Goal: Task Accomplishment & Management: Use online tool/utility

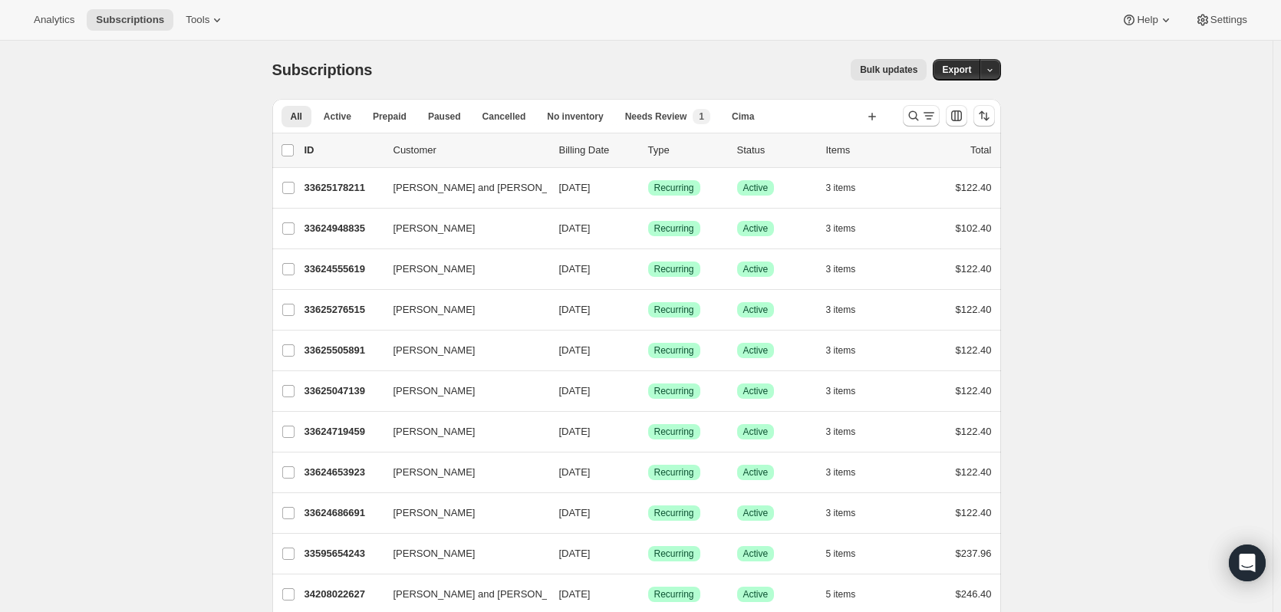
click at [195, 24] on span "Tools" at bounding box center [198, 20] width 24 height 12
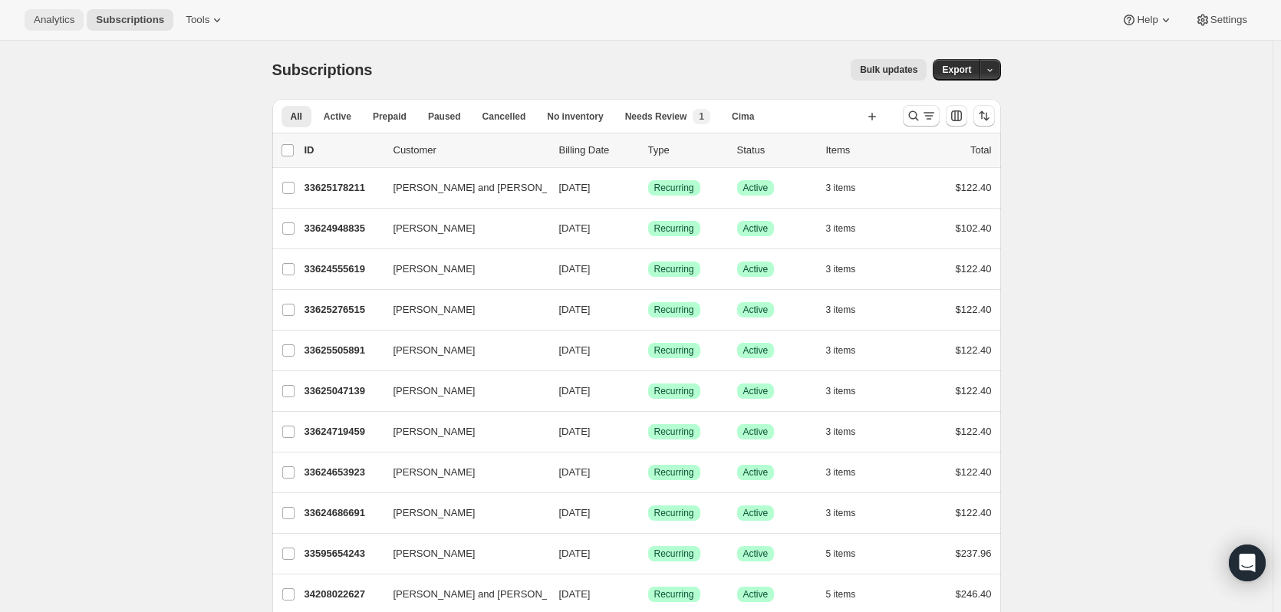
click at [54, 22] on span "Analytics" at bounding box center [54, 20] width 41 height 12
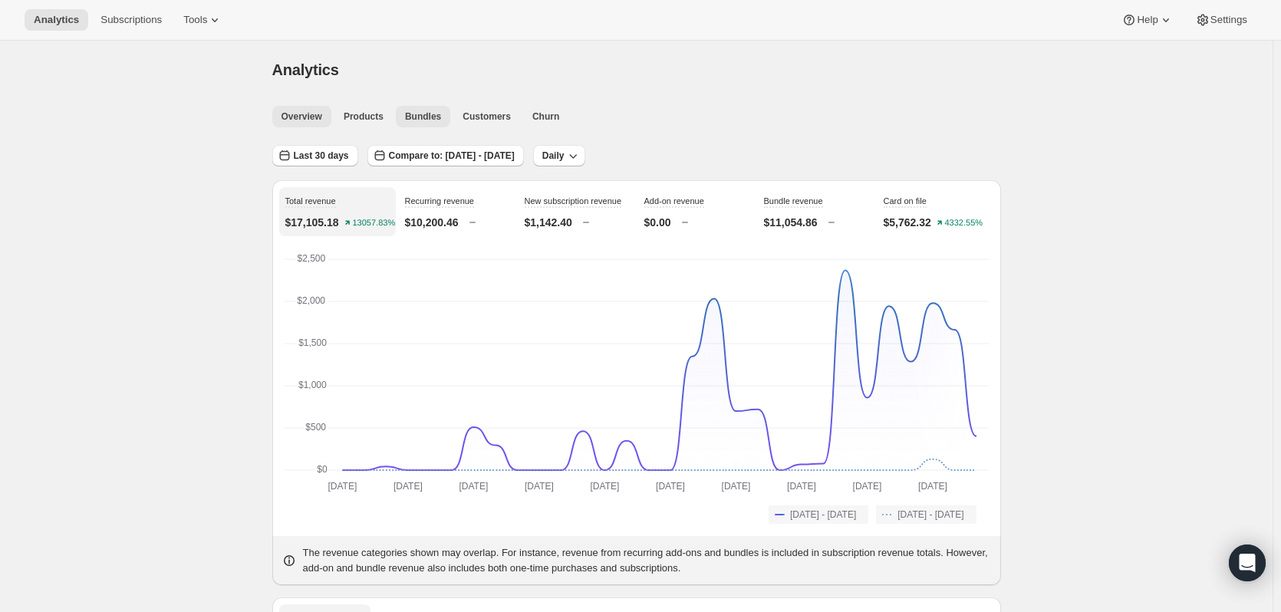
click at [409, 118] on span "Bundles" at bounding box center [423, 116] width 36 height 12
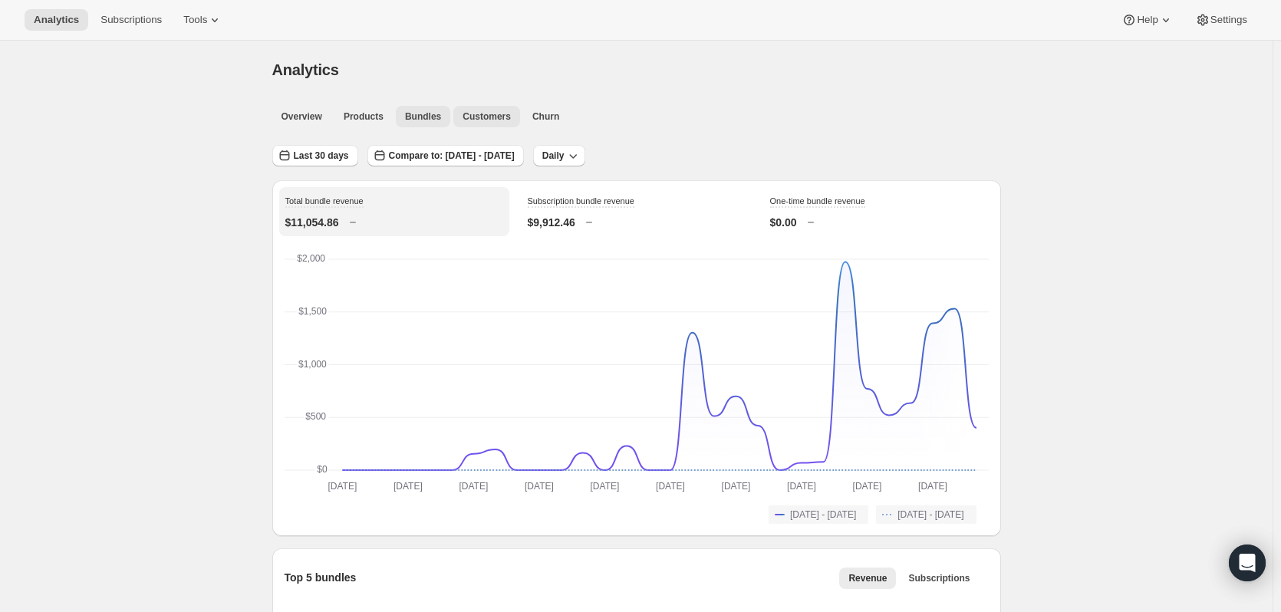
click at [476, 113] on span "Customers" at bounding box center [487, 116] width 48 height 12
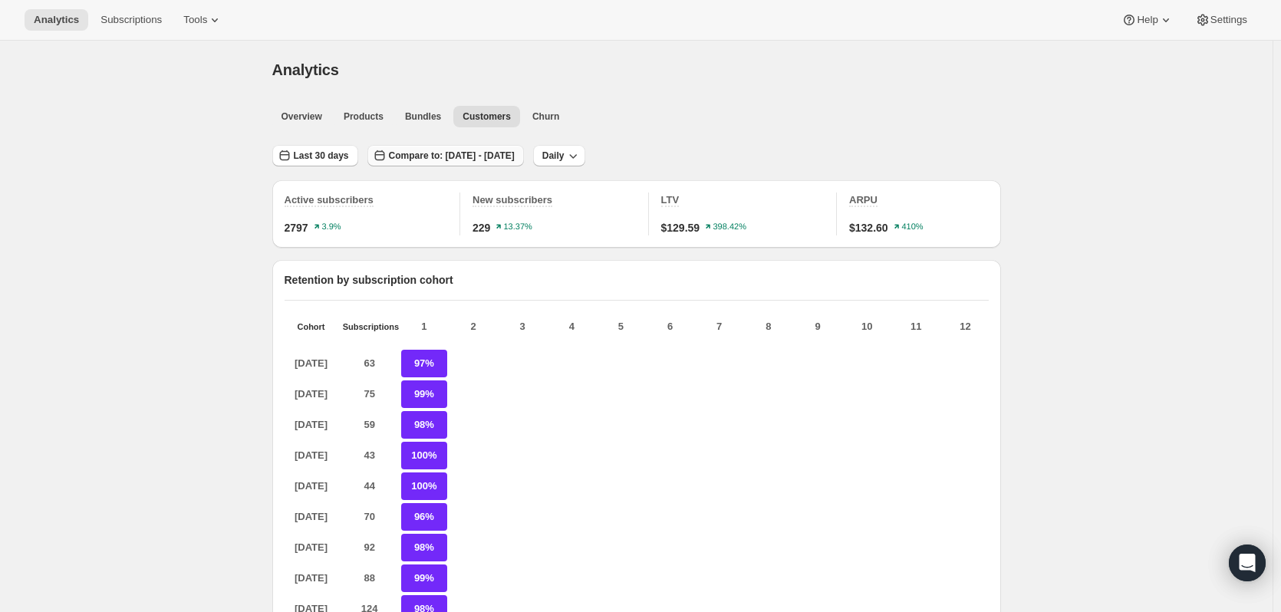
click at [511, 152] on span "Compare to: Jul 17, 2025 - Aug 15, 2025" at bounding box center [452, 156] width 126 height 12
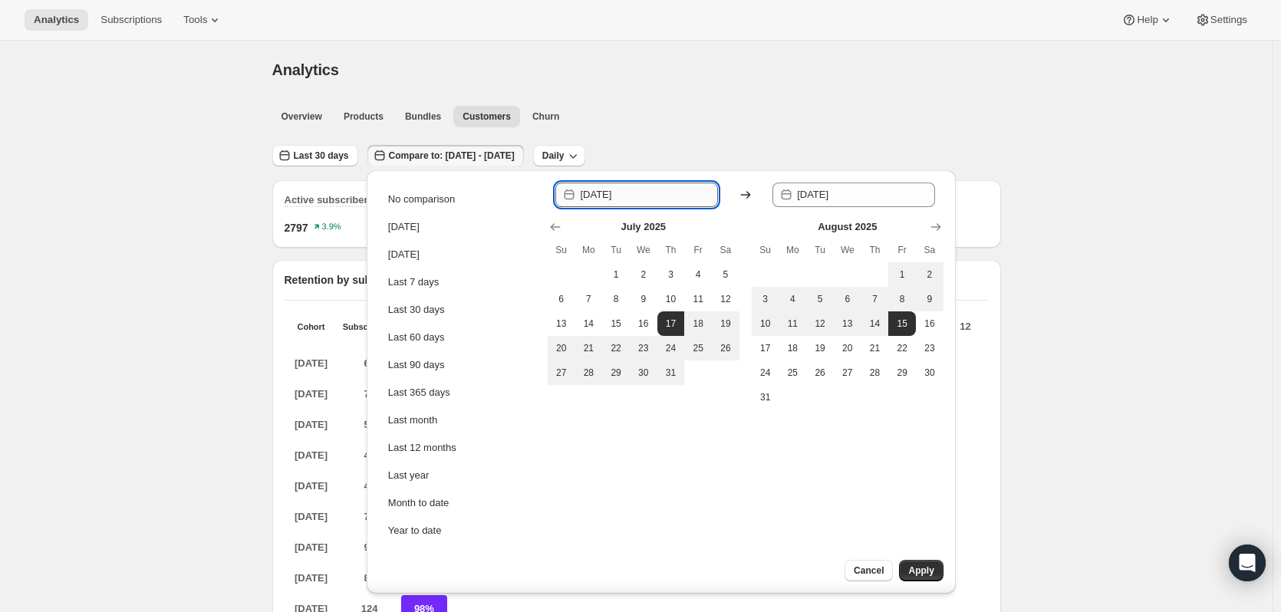
click at [670, 202] on input "2025-07-17" at bounding box center [649, 195] width 138 height 25
click at [848, 327] on span "13" at bounding box center [847, 324] width 15 height 12
type input "2025-08-13"
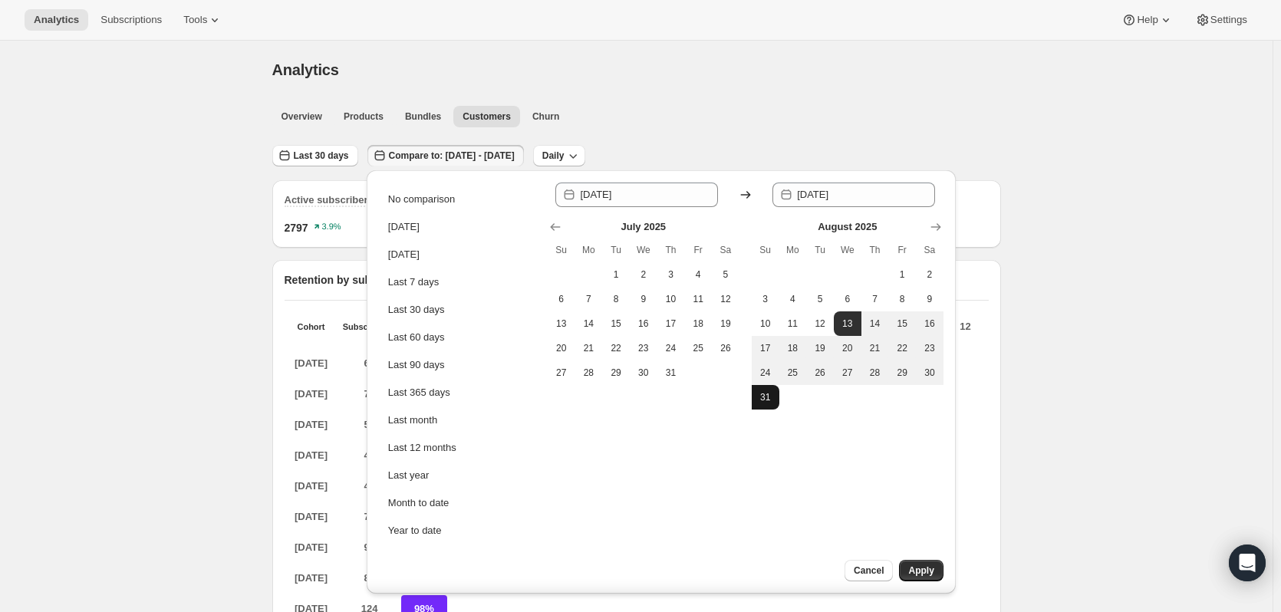
click at [771, 392] on span "31" at bounding box center [765, 397] width 15 height 12
type input "2025-08-31"
click at [923, 568] on span "Apply" at bounding box center [920, 571] width 25 height 12
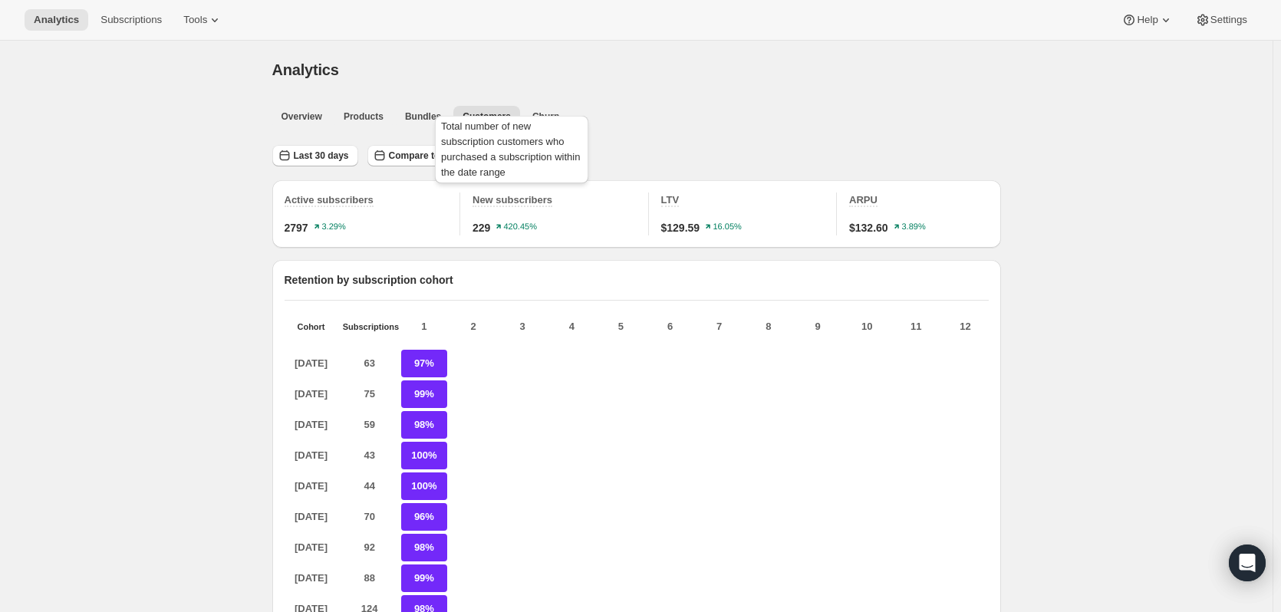
click at [502, 197] on span "New subscribers" at bounding box center [513, 200] width 80 height 12
click at [514, 224] on text "420.45%" at bounding box center [521, 226] width 34 height 9
click at [131, 22] on span "Subscriptions" at bounding box center [130, 20] width 61 height 12
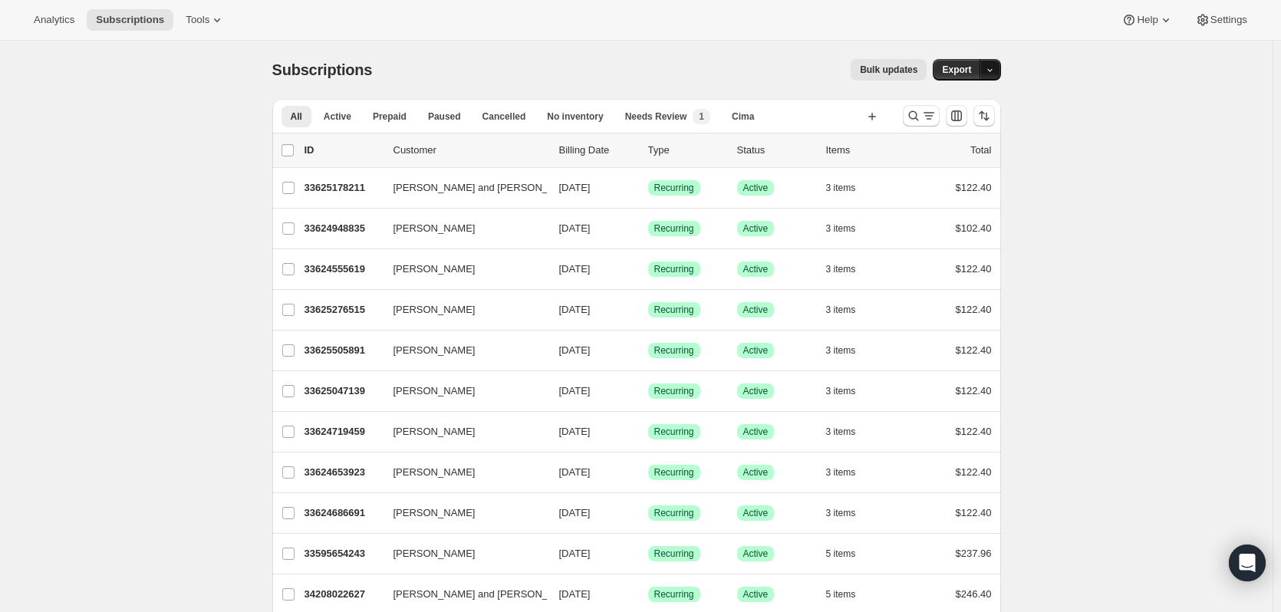
click at [995, 67] on icon "button" at bounding box center [990, 70] width 10 height 10
click at [950, 101] on span "Subscription data" at bounding box center [912, 102] width 77 height 12
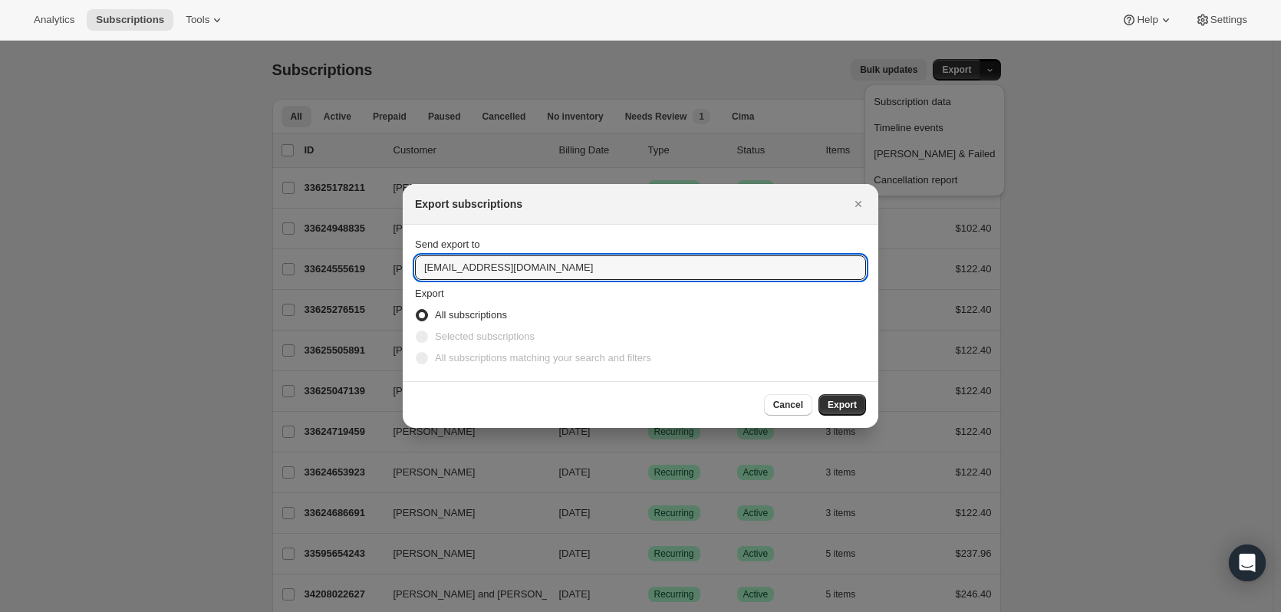
drag, startPoint x: 452, startPoint y: 265, endPoint x: 410, endPoint y: 263, distance: 42.3
click at [410, 263] on section "Send export to winery@cliffamily.com Export All subscriptions Selected subscrip…" at bounding box center [641, 303] width 476 height 156
type input "csayre@cliffamily.com"
click at [835, 398] on button "Export" at bounding box center [842, 404] width 48 height 21
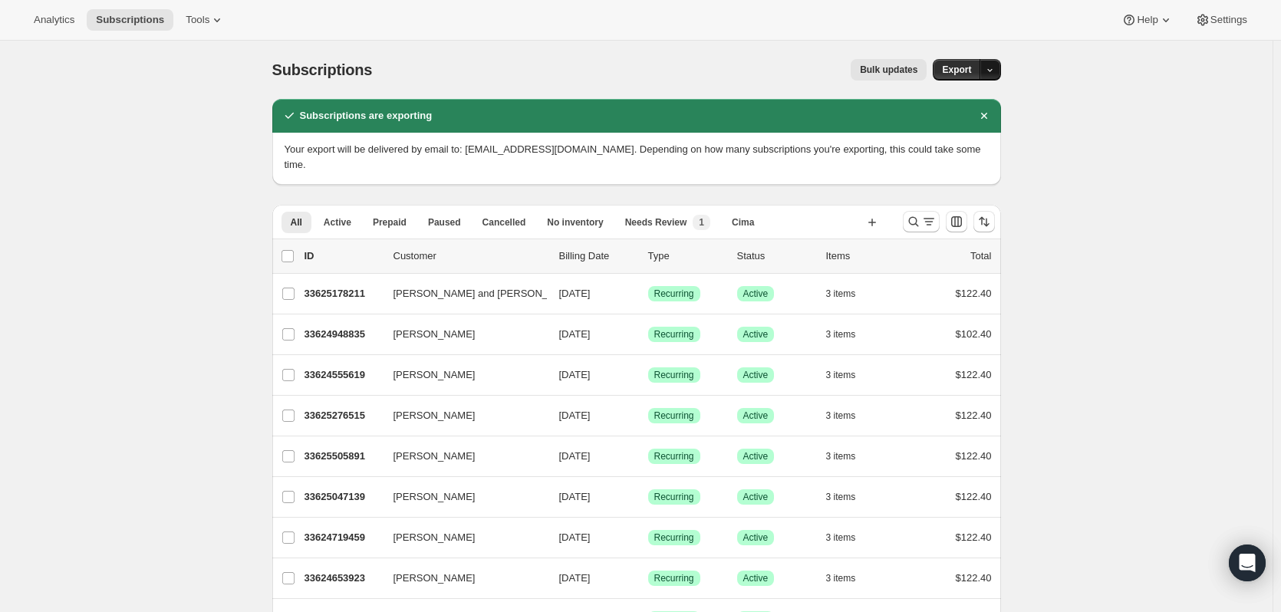
click at [992, 68] on icon "button" at bounding box center [990, 70] width 10 height 10
click at [943, 128] on span "Timeline events" at bounding box center [909, 128] width 70 height 12
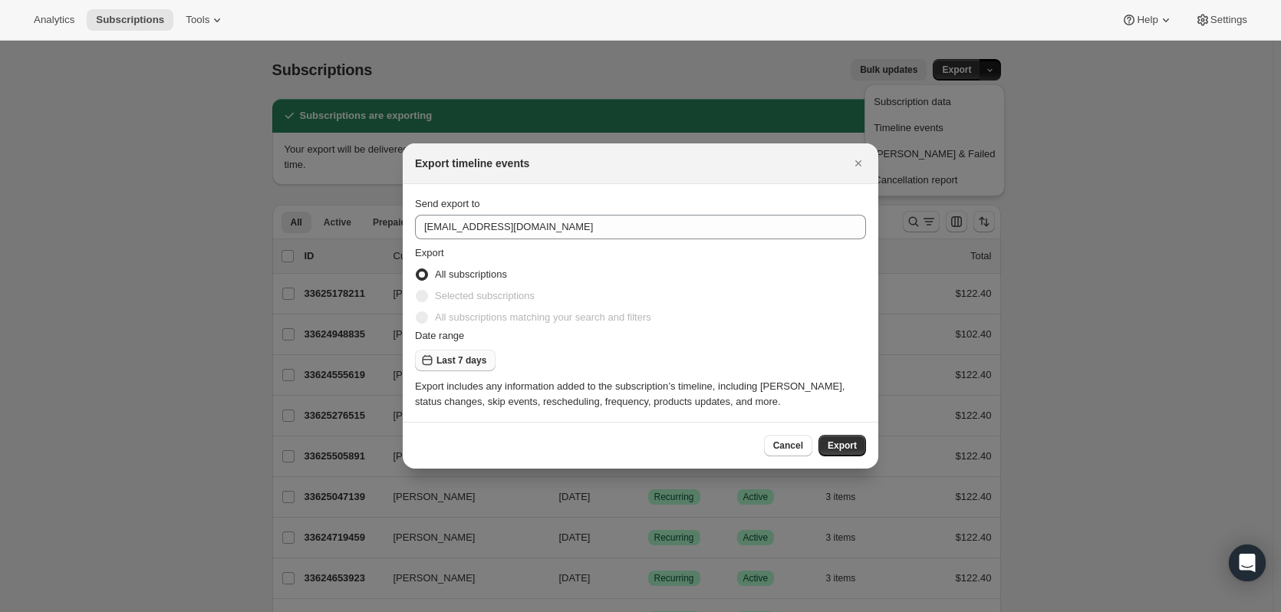
click at [447, 363] on span "Last 7 days" at bounding box center [461, 360] width 50 height 12
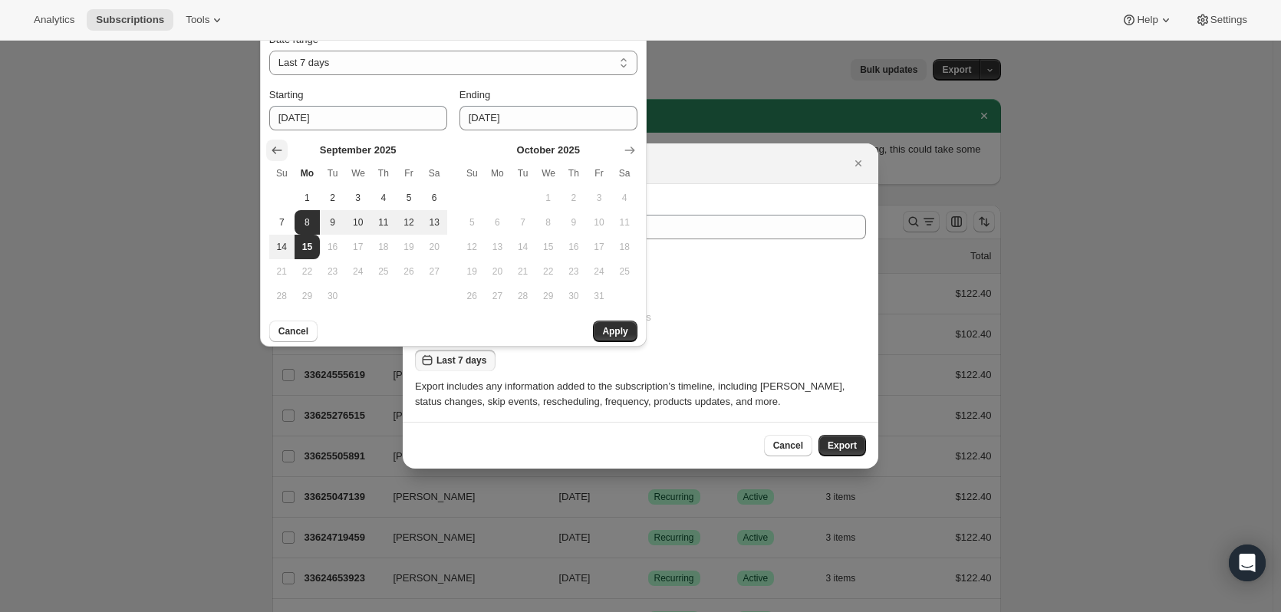
click at [271, 143] on icon "Show previous month, August 2025" at bounding box center [276, 150] width 15 height 15
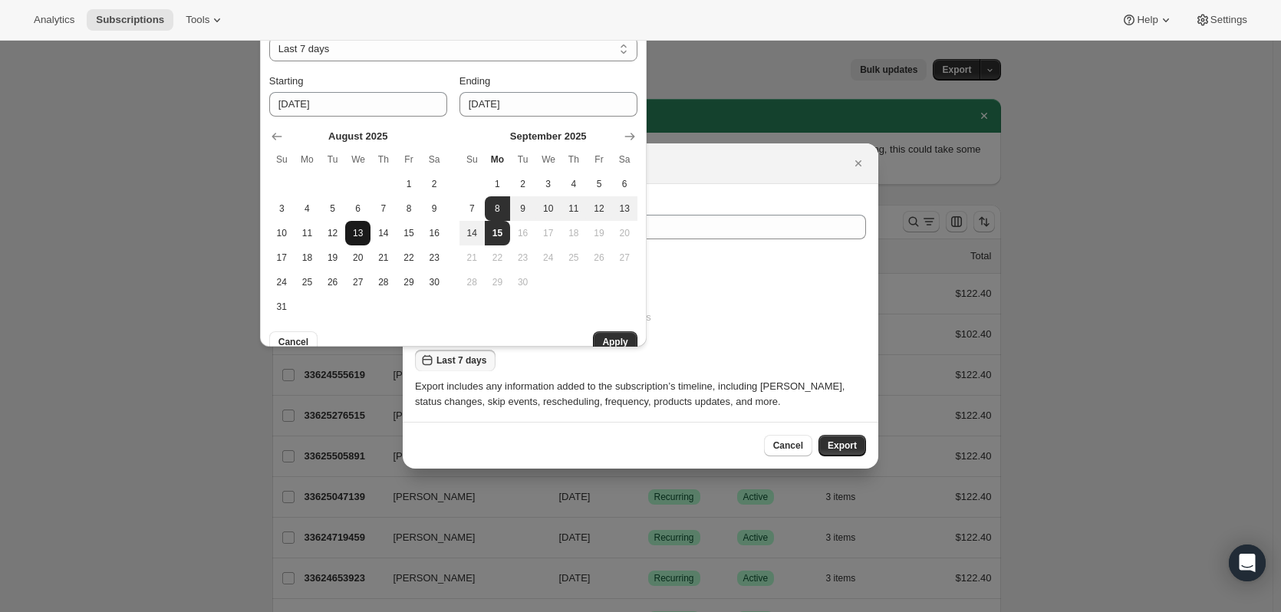
click at [364, 233] on span "13" at bounding box center [357, 233] width 13 height 12
type input "2025-08-13"
select select "CUSTOM"
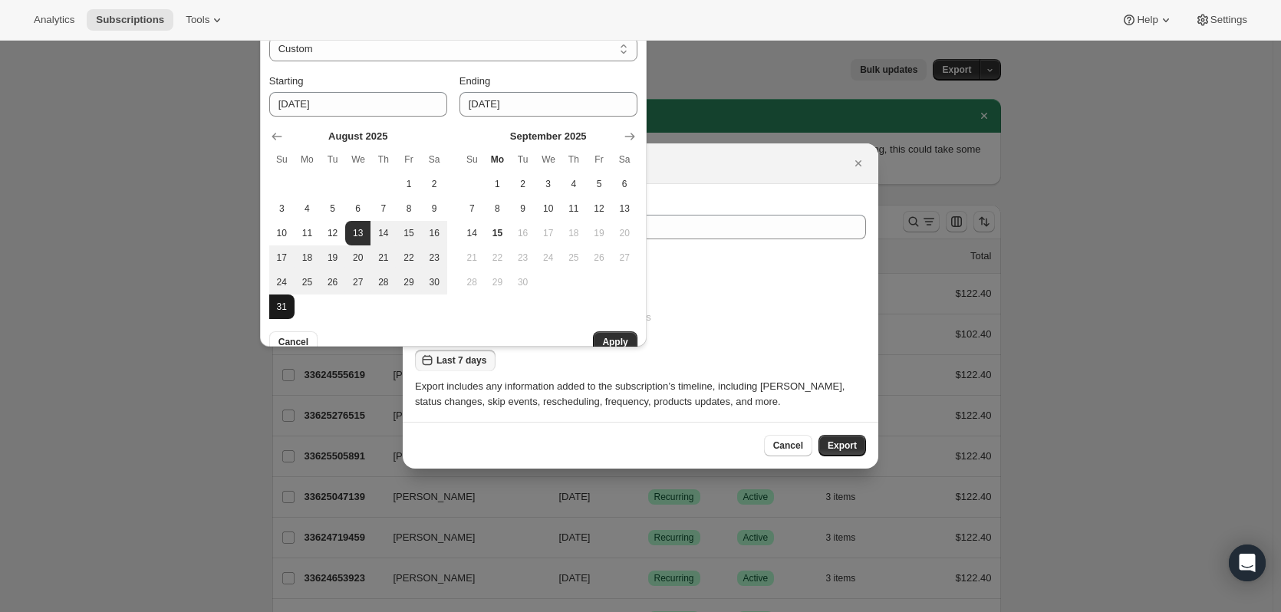
click at [283, 305] on span "31" at bounding box center [281, 307] width 13 height 12
type input "2025-08-31"
click at [608, 336] on button "Apply" at bounding box center [615, 341] width 44 height 21
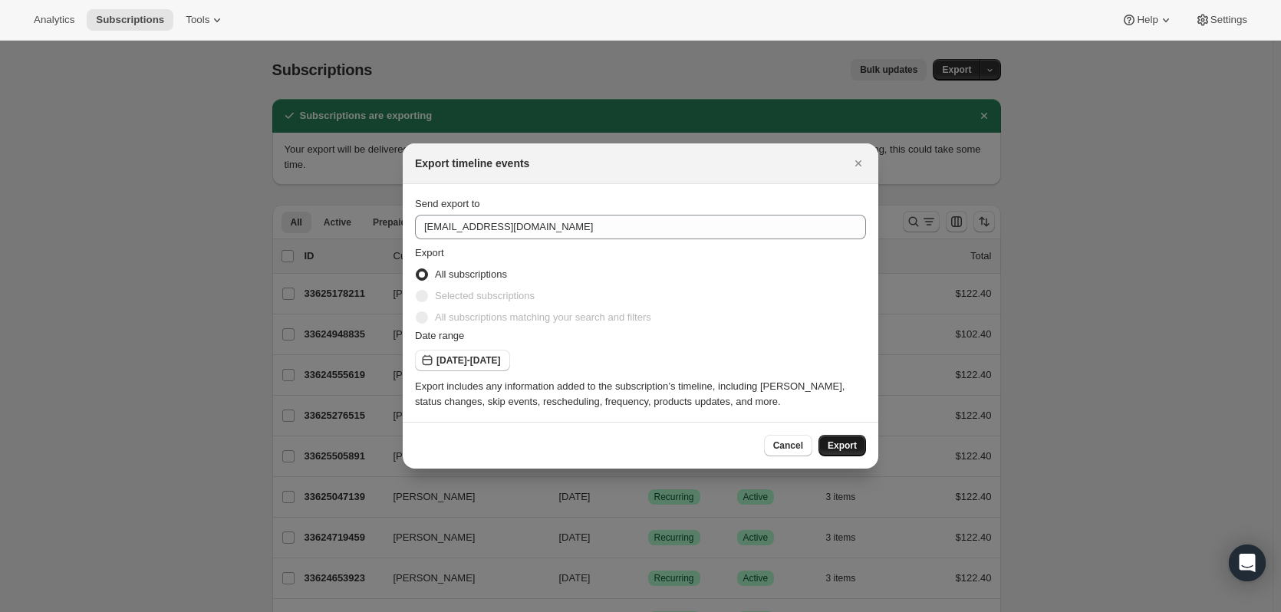
click at [835, 447] on span "Export" at bounding box center [842, 446] width 29 height 12
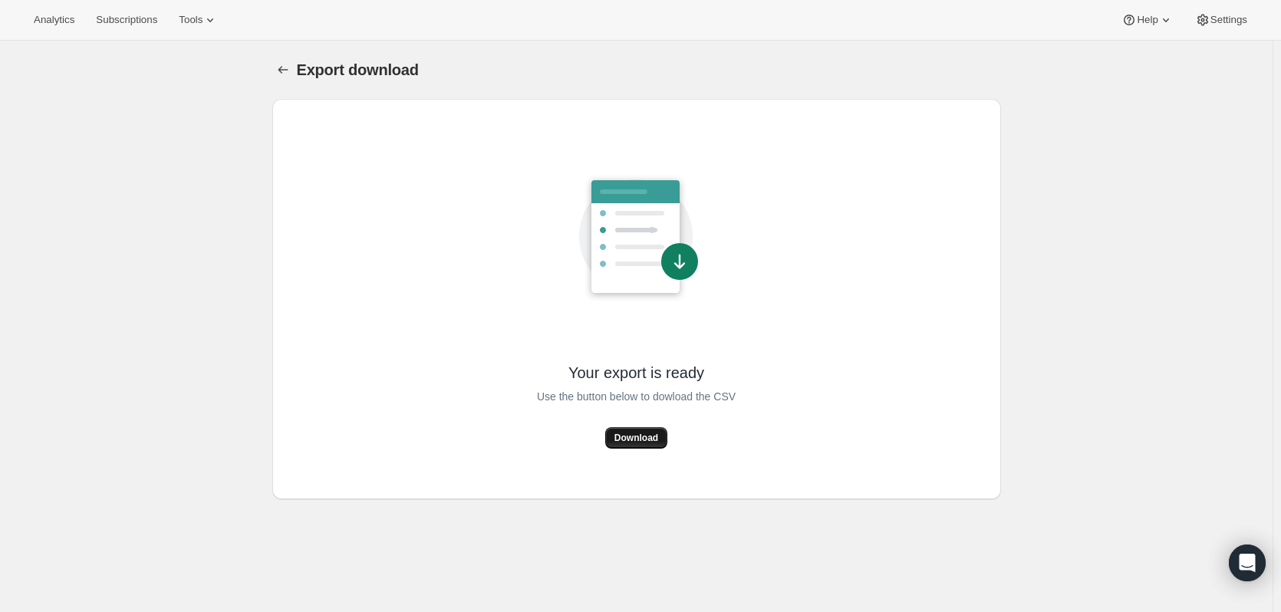
click at [646, 436] on span "Download" at bounding box center [636, 438] width 44 height 12
click at [653, 440] on span "Download" at bounding box center [636, 438] width 44 height 12
click at [630, 433] on span "Download" at bounding box center [636, 438] width 44 height 12
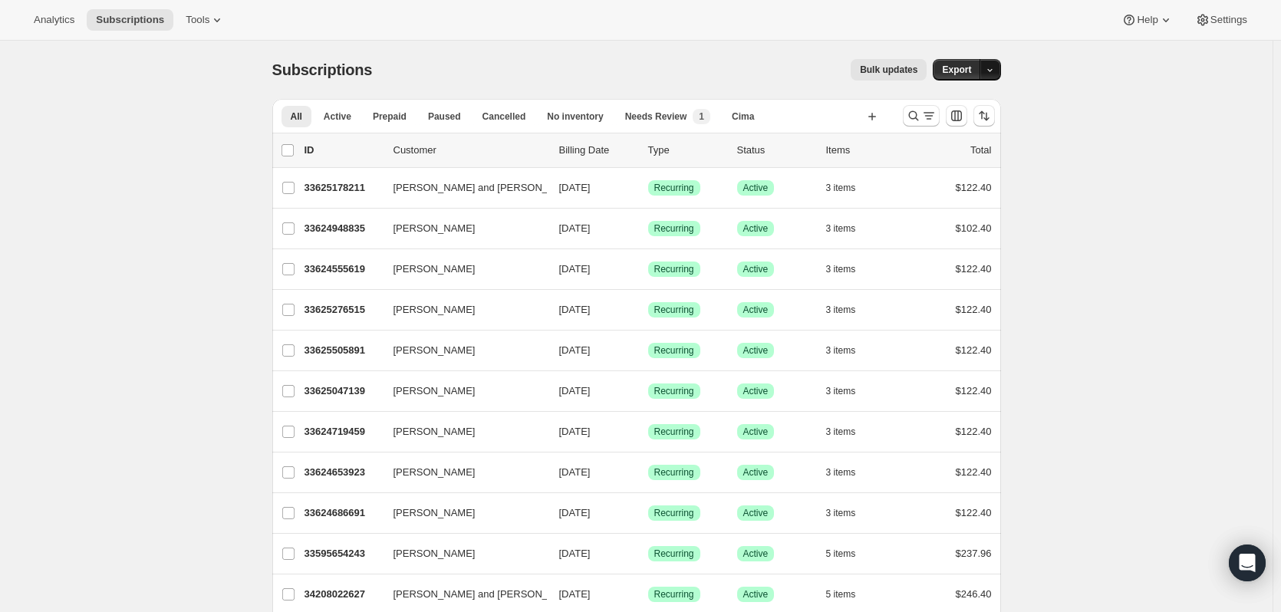
click at [1000, 66] on button "button" at bounding box center [990, 69] width 21 height 21
click at [55, 22] on span "Analytics" at bounding box center [54, 20] width 41 height 12
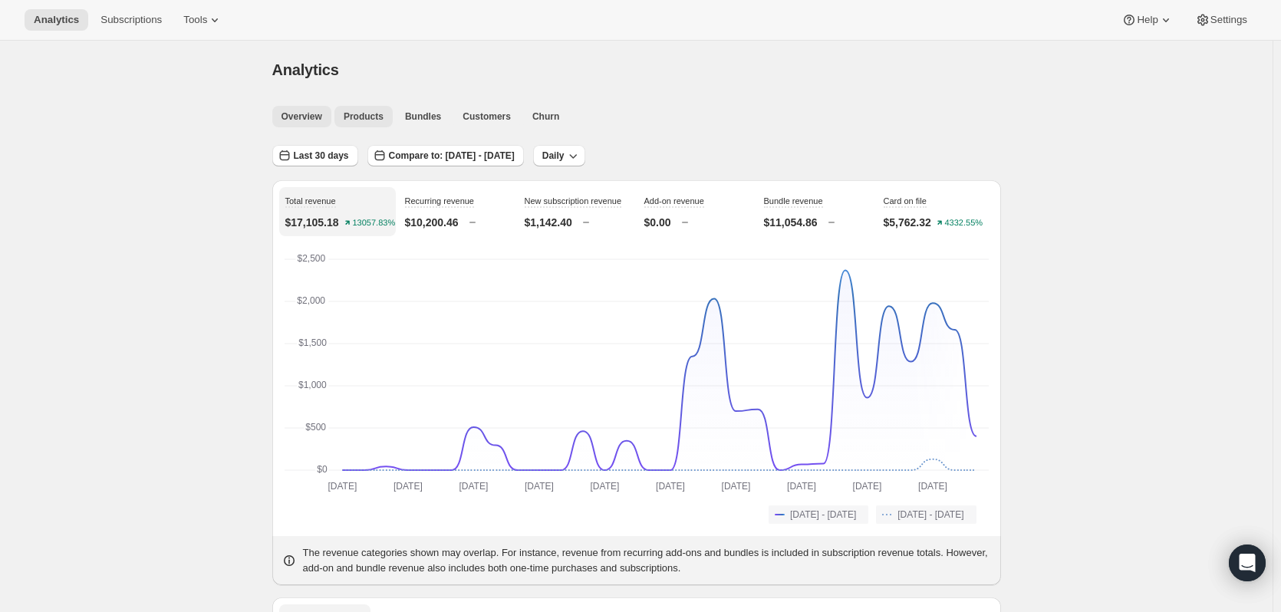
click at [354, 113] on span "Products" at bounding box center [364, 116] width 40 height 12
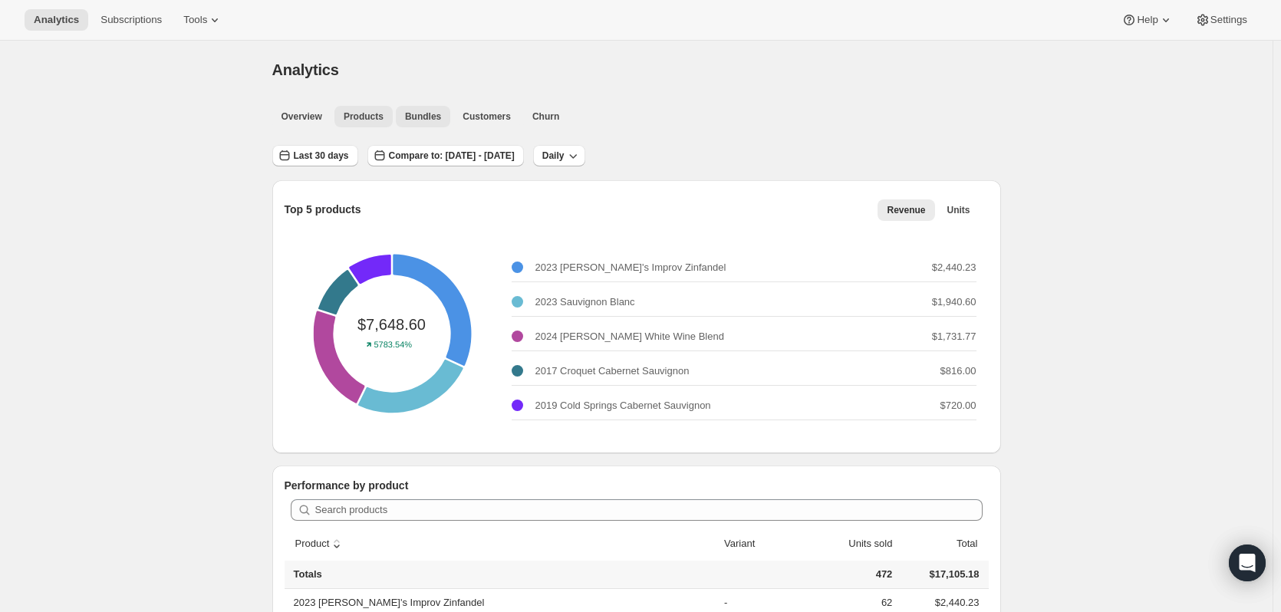
click at [407, 118] on span "Bundles" at bounding box center [423, 116] width 36 height 12
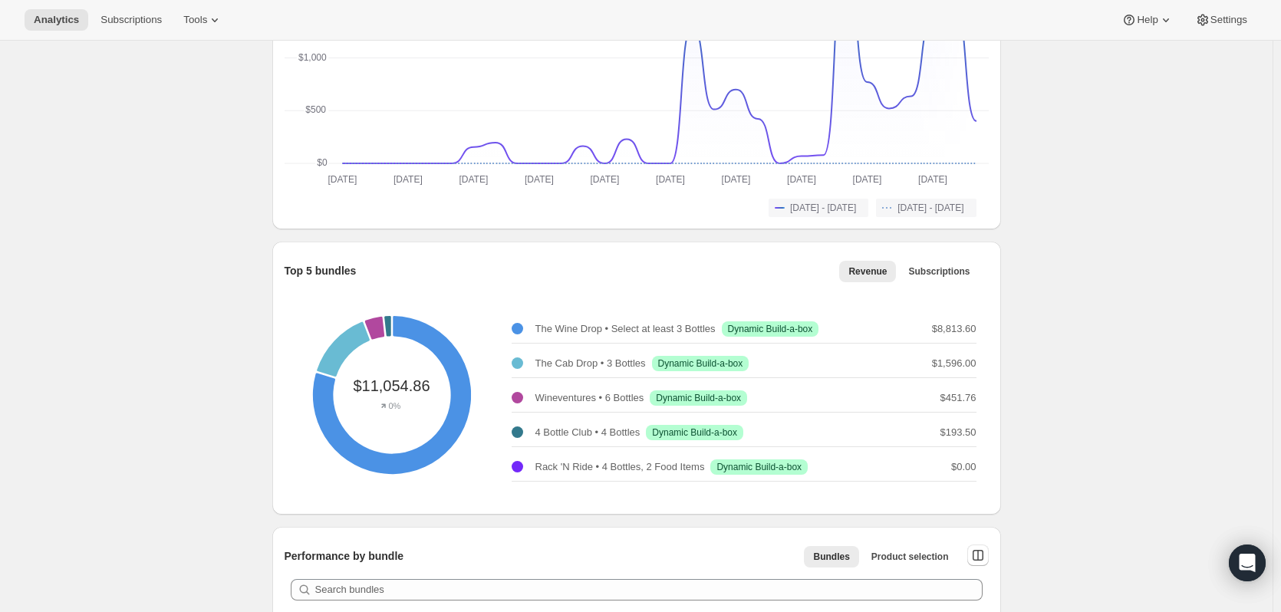
scroll to position [384, 0]
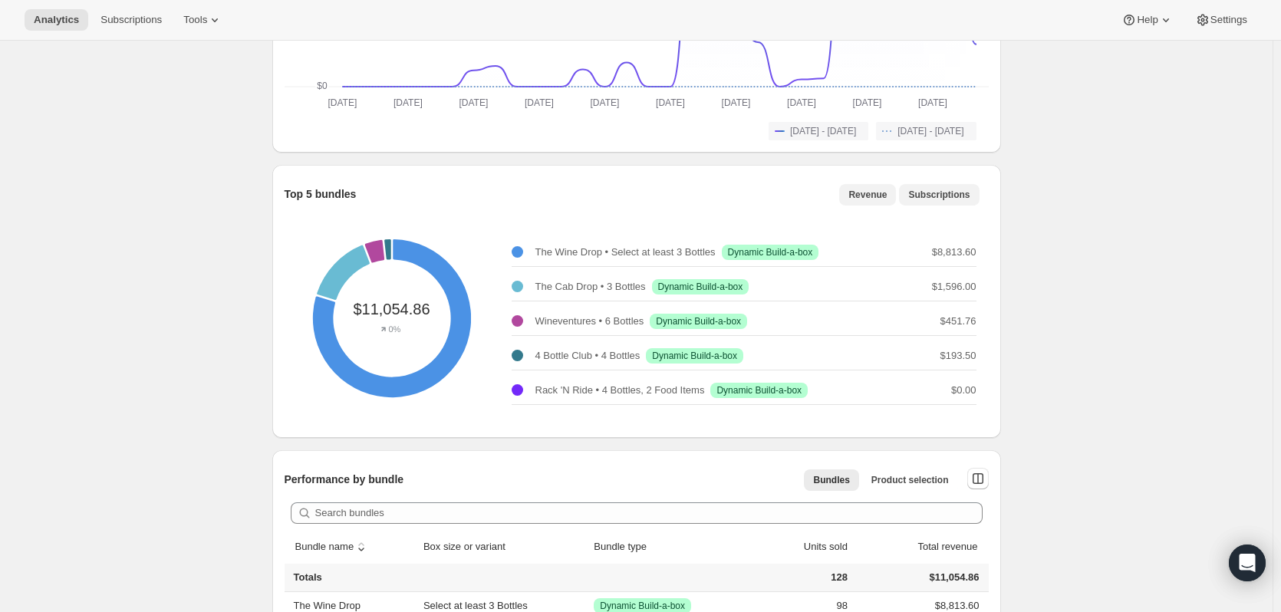
click at [970, 191] on span "Subscriptions" at bounding box center [938, 195] width 61 height 12
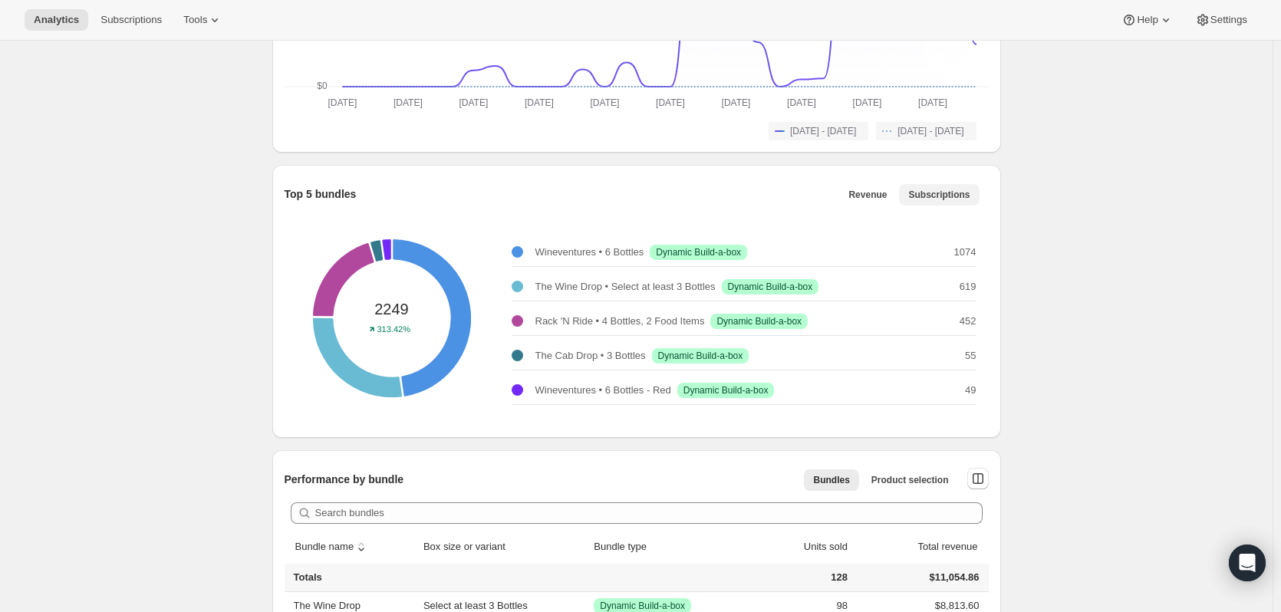
click at [970, 192] on span "Subscriptions" at bounding box center [938, 195] width 61 height 12
